Goal: Transaction & Acquisition: Purchase product/service

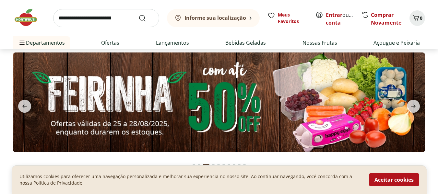
scroll to position [31, 0]
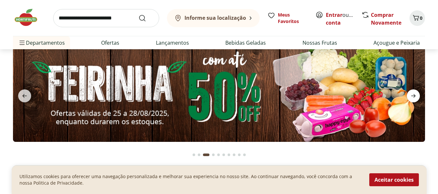
click at [413, 94] on icon "next" at bounding box center [413, 96] width 8 height 8
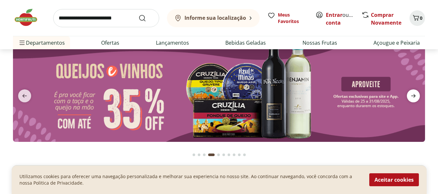
click at [413, 94] on icon "next" at bounding box center [413, 96] width 8 height 8
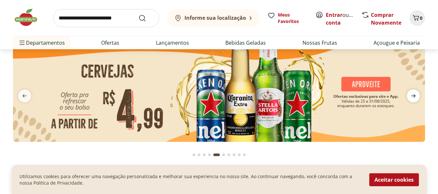
click at [413, 94] on icon "next" at bounding box center [413, 96] width 8 height 8
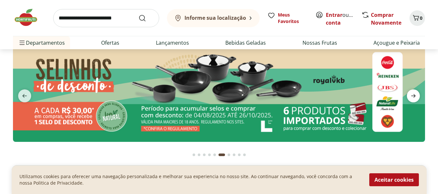
click at [413, 94] on icon "next" at bounding box center [413, 96] width 8 height 8
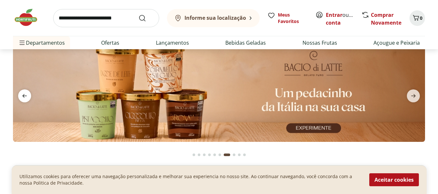
click at [25, 96] on icon "previous" at bounding box center [24, 96] width 5 height 4
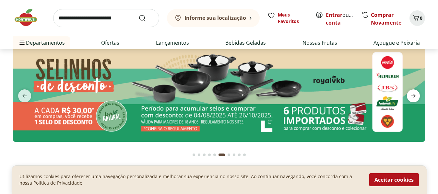
click at [413, 96] on icon "next" at bounding box center [413, 96] width 8 height 8
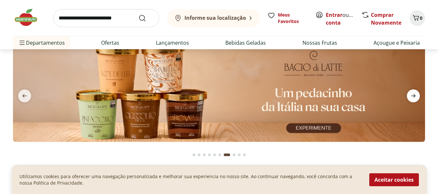
click at [413, 96] on icon "next" at bounding box center [413, 96] width 8 height 8
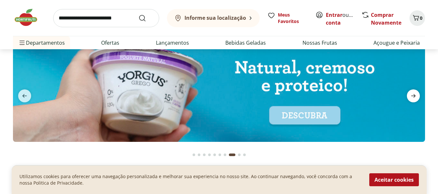
click at [413, 96] on icon "next" at bounding box center [413, 96] width 8 height 8
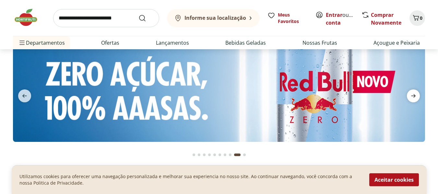
click at [413, 96] on icon "next" at bounding box center [413, 96] width 8 height 8
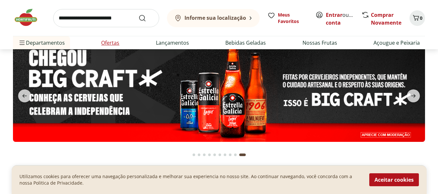
click at [117, 45] on link "Ofertas" at bounding box center [110, 43] width 18 height 8
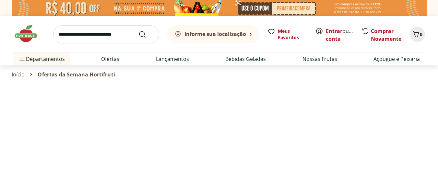
select select "**********"
